Goal: Task Accomplishment & Management: Use online tool/utility

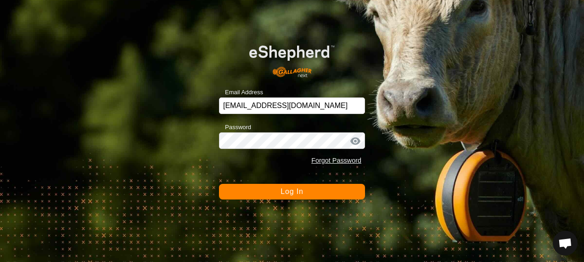
click at [286, 192] on span "Log In" at bounding box center [291, 191] width 22 height 8
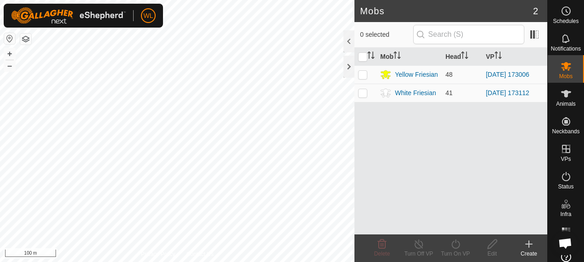
click at [374, 55] on div "Mobs 2 0 selected Mob Head VP Yellow Friesian 48 [DATE] 173006 White Friesian 4…" at bounding box center [273, 131] width 547 height 262
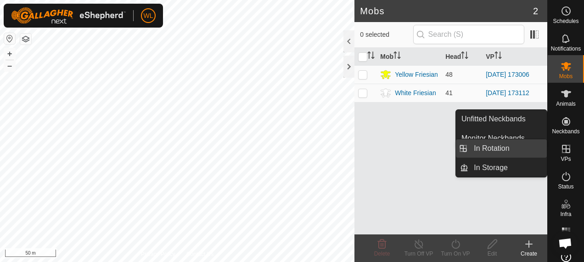
drag, startPoint x: 563, startPoint y: 150, endPoint x: 544, endPoint y: 150, distance: 18.4
click at [560, 150] on icon at bounding box center [565, 148] width 11 height 11
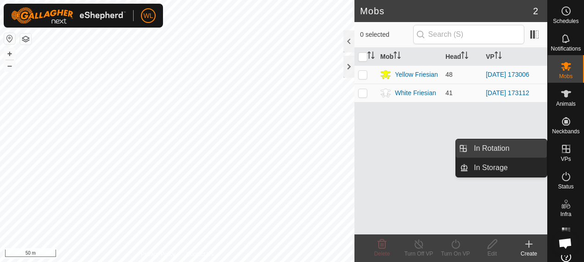
click at [512, 152] on link "In Rotation" at bounding box center [507, 148] width 78 height 18
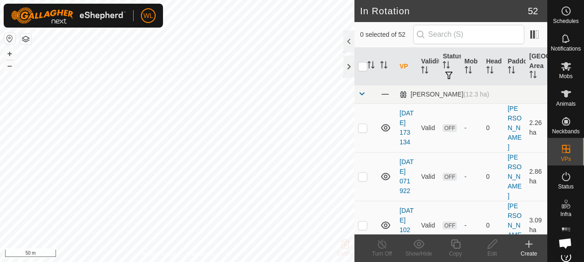
click at [535, 252] on div "Create" at bounding box center [528, 253] width 37 height 8
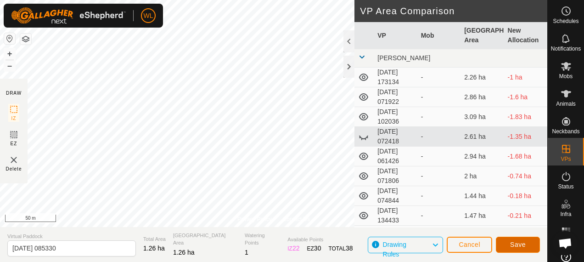
click at [509, 244] on button "Save" at bounding box center [518, 244] width 44 height 16
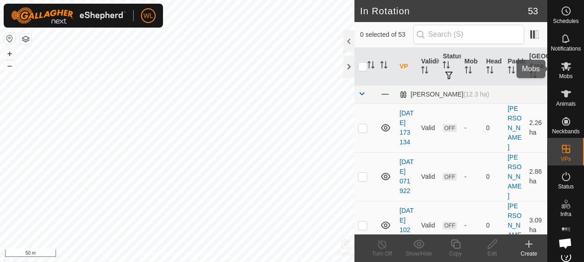
click at [564, 67] on icon at bounding box center [566, 66] width 10 height 9
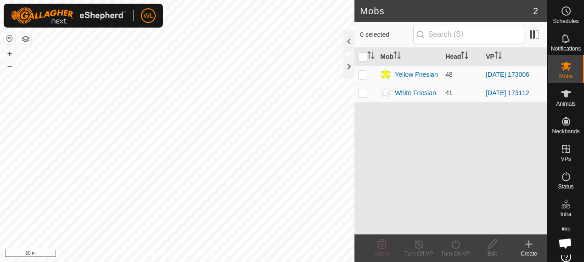
click at [361, 93] on p-checkbox at bounding box center [362, 92] width 9 height 7
checkbox input "true"
click at [455, 245] on icon at bounding box center [455, 243] width 11 height 11
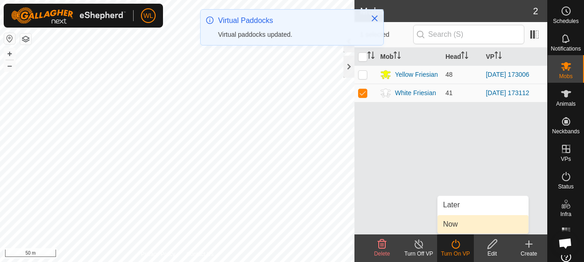
click at [461, 224] on link "Now" at bounding box center [482, 224] width 91 height 18
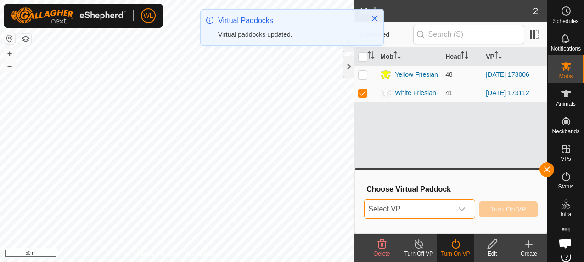
click at [428, 208] on span "Select VP" at bounding box center [408, 209] width 88 height 18
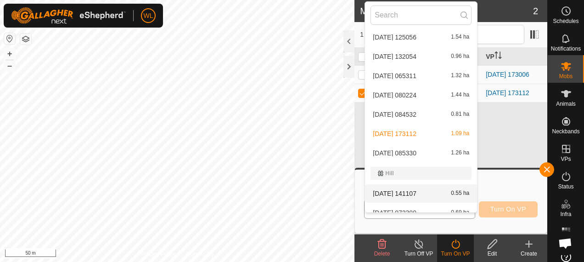
scroll to position [377, 0]
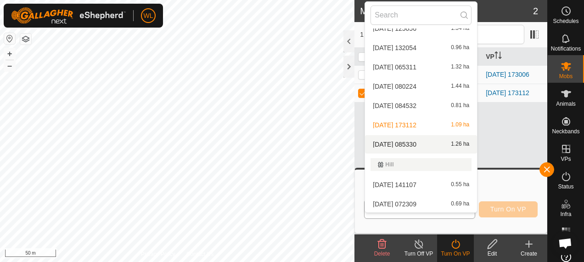
click at [432, 143] on li "2025-09-14 085330 1.26 ha" at bounding box center [421, 144] width 112 height 18
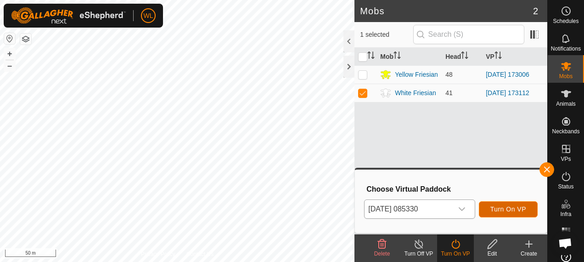
click at [518, 211] on span "Turn On VP" at bounding box center [508, 208] width 36 height 7
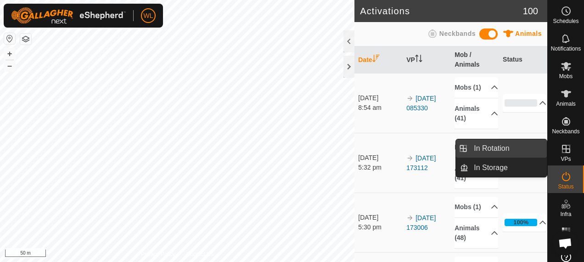
click at [524, 150] on link "In Rotation" at bounding box center [507, 148] width 78 height 18
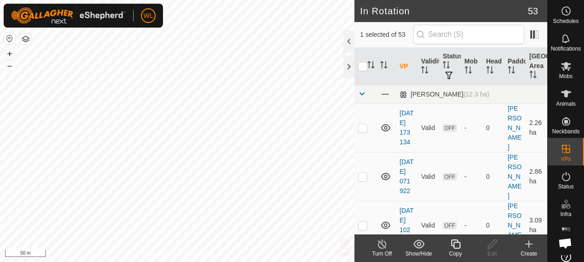
click at [534, 248] on icon at bounding box center [528, 243] width 11 height 11
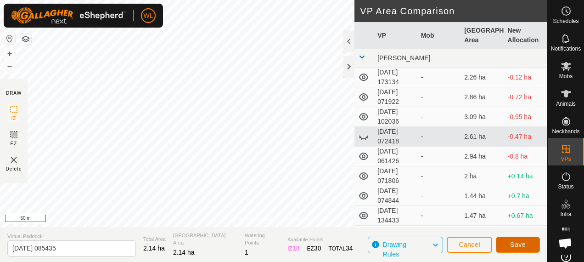
click at [509, 243] on button "Save" at bounding box center [518, 244] width 44 height 16
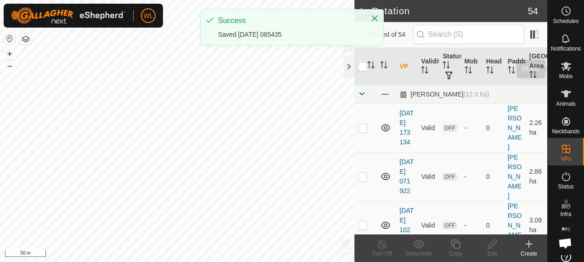
click at [561, 66] on icon at bounding box center [566, 66] width 10 height 9
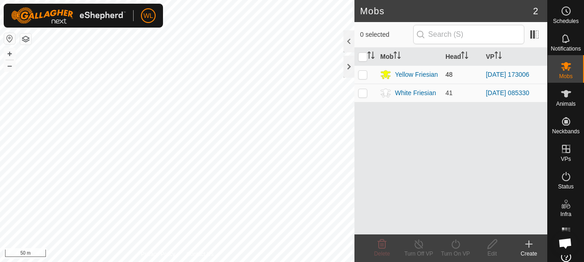
click at [359, 73] on p-checkbox at bounding box center [362, 74] width 9 height 7
checkbox input "true"
click at [458, 246] on icon at bounding box center [455, 243] width 8 height 9
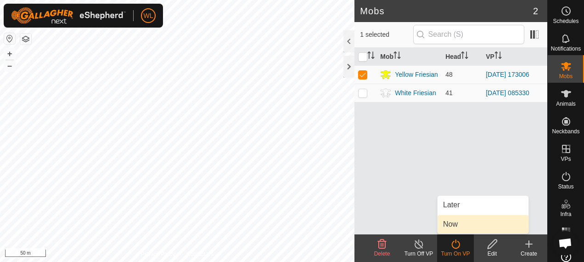
click at [461, 223] on link "Now" at bounding box center [482, 224] width 91 height 18
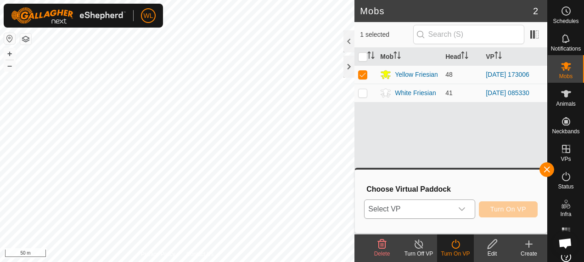
click at [452, 215] on span "Select VP" at bounding box center [408, 209] width 88 height 18
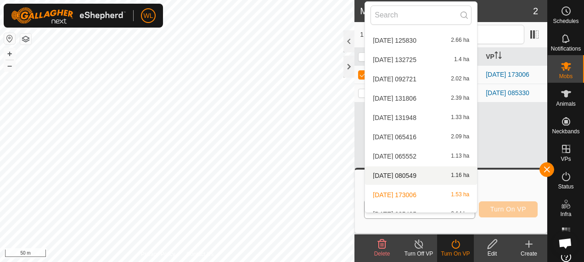
scroll to position [919, 0]
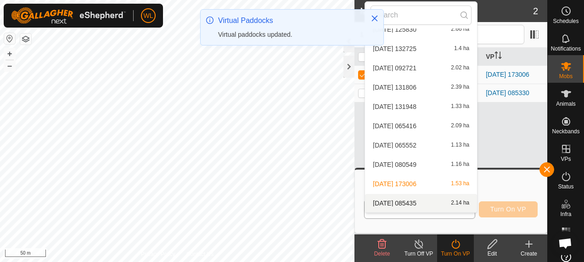
click at [420, 204] on li "2025-09-14 085435 2.14 ha" at bounding box center [421, 203] width 112 height 18
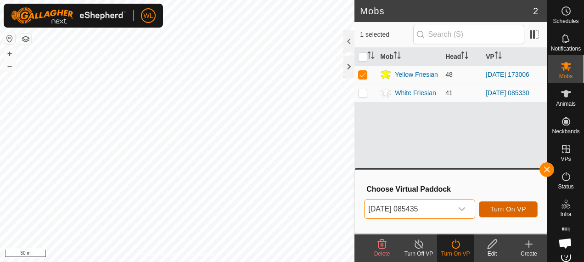
click at [505, 207] on span "Turn On VP" at bounding box center [508, 208] width 36 height 7
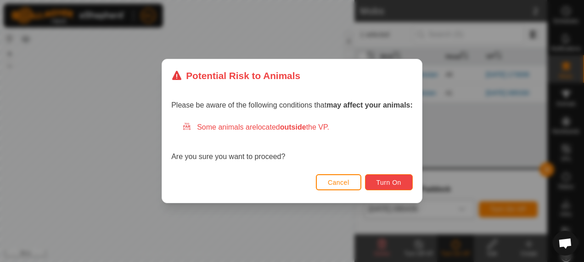
click at [374, 180] on button "Turn On" at bounding box center [389, 182] width 48 height 16
